Goal: Register for event/course

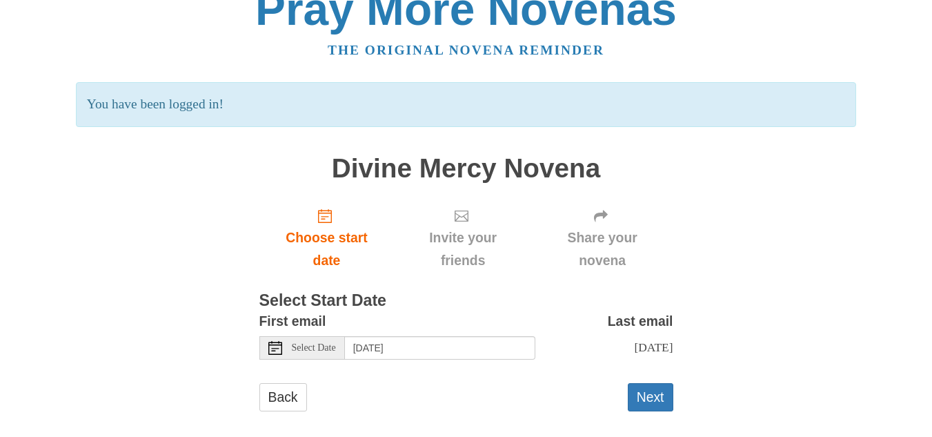
scroll to position [41, 0]
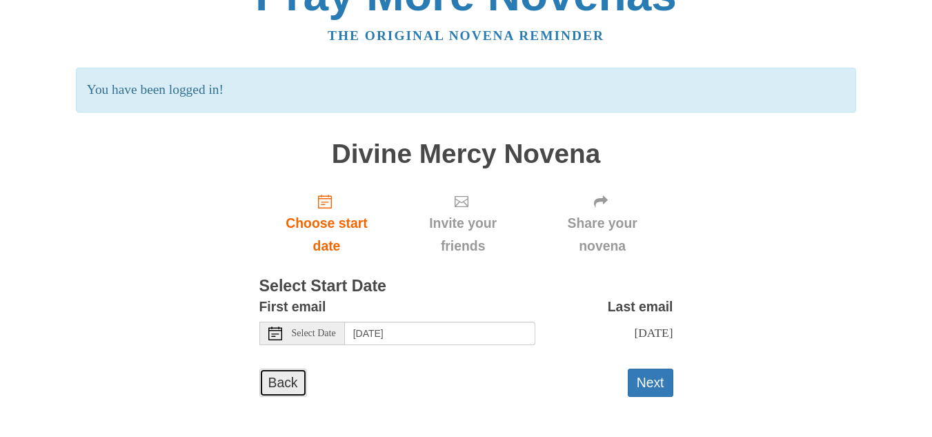
click at [290, 376] on link "Back" at bounding box center [284, 383] width 48 height 28
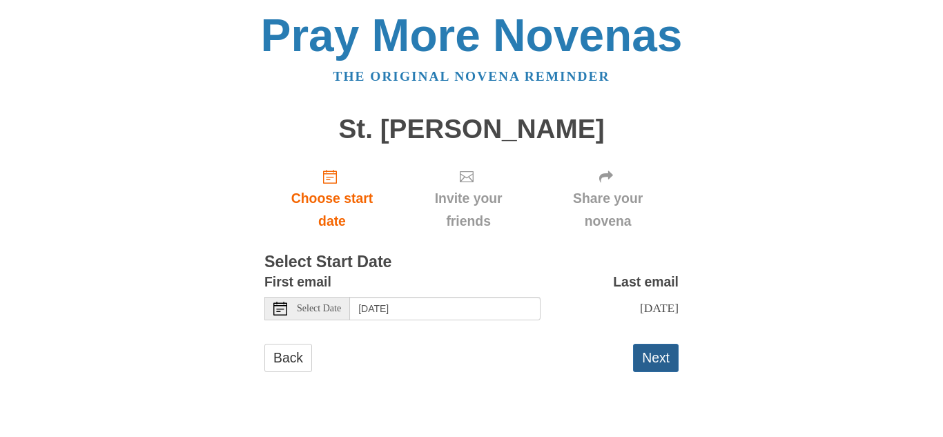
click at [652, 354] on button "Next" at bounding box center [656, 358] width 46 height 28
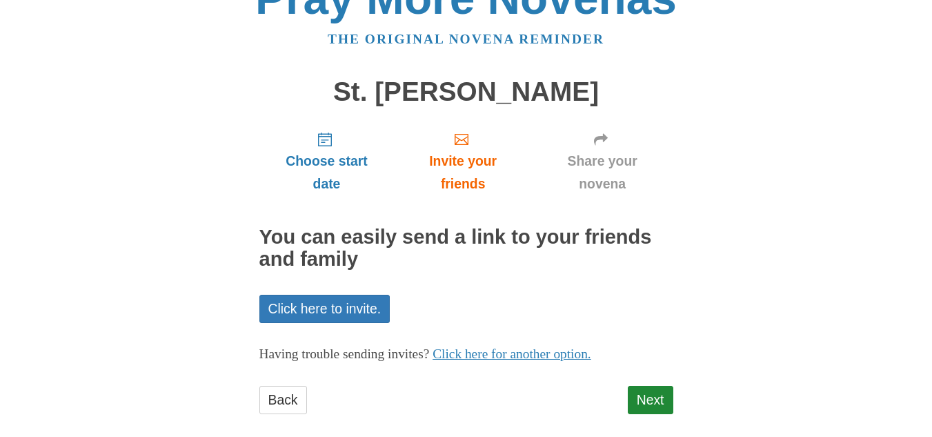
scroll to position [55, 0]
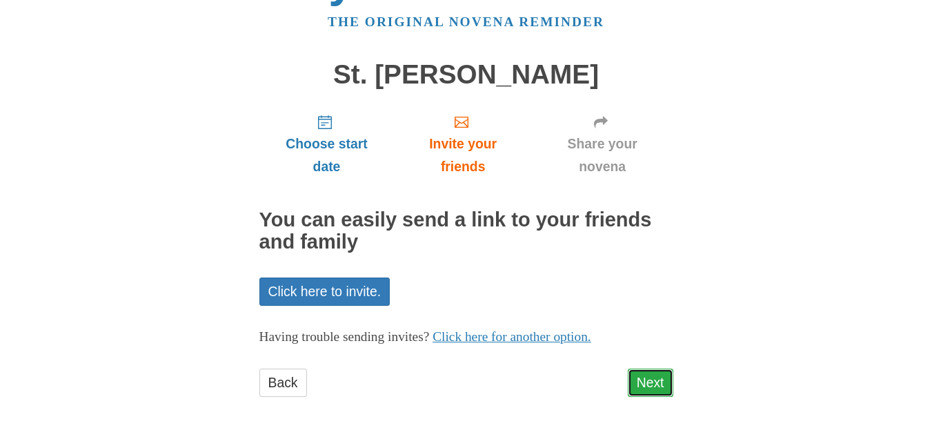
click at [656, 380] on link "Next" at bounding box center [651, 383] width 46 height 28
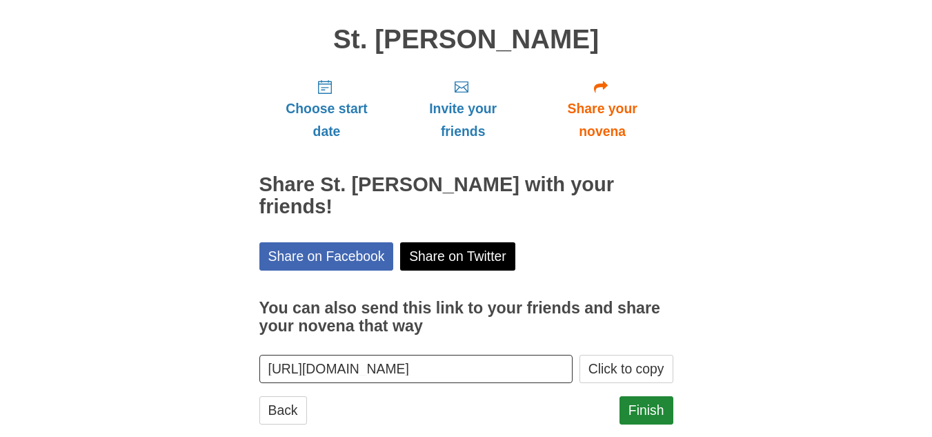
scroll to position [95, 0]
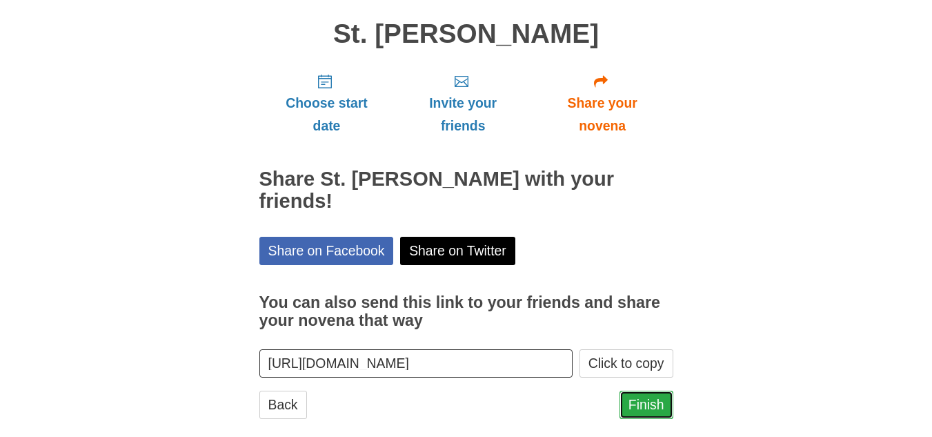
click at [647, 391] on link "Finish" at bounding box center [647, 405] width 54 height 28
